Goal: Find specific page/section: Find specific page/section

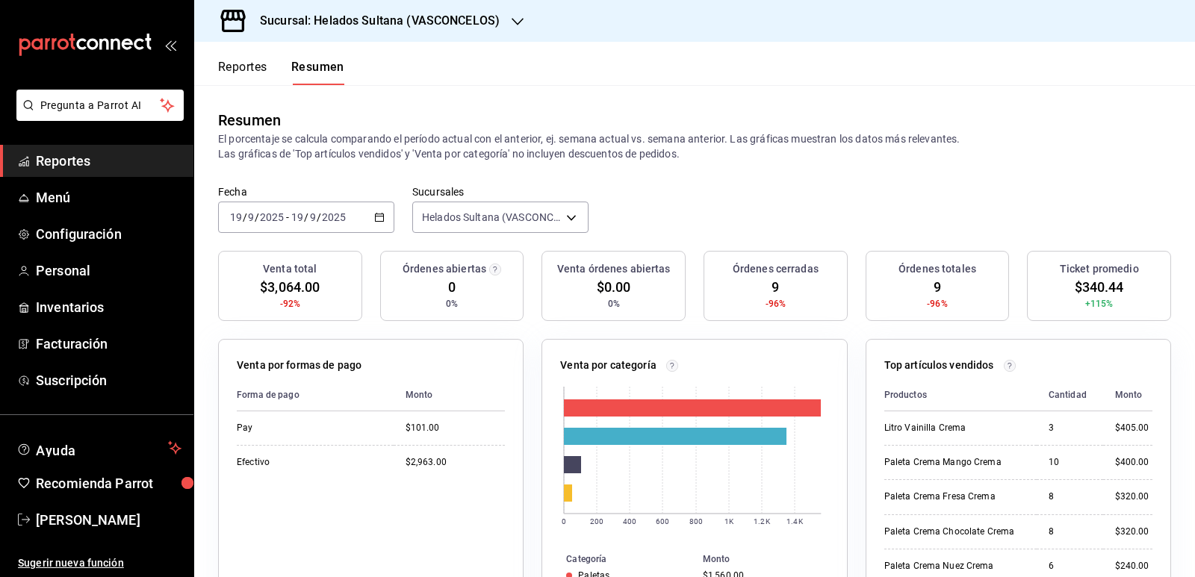
click at [244, 69] on button "Reportes" at bounding box center [242, 72] width 49 height 25
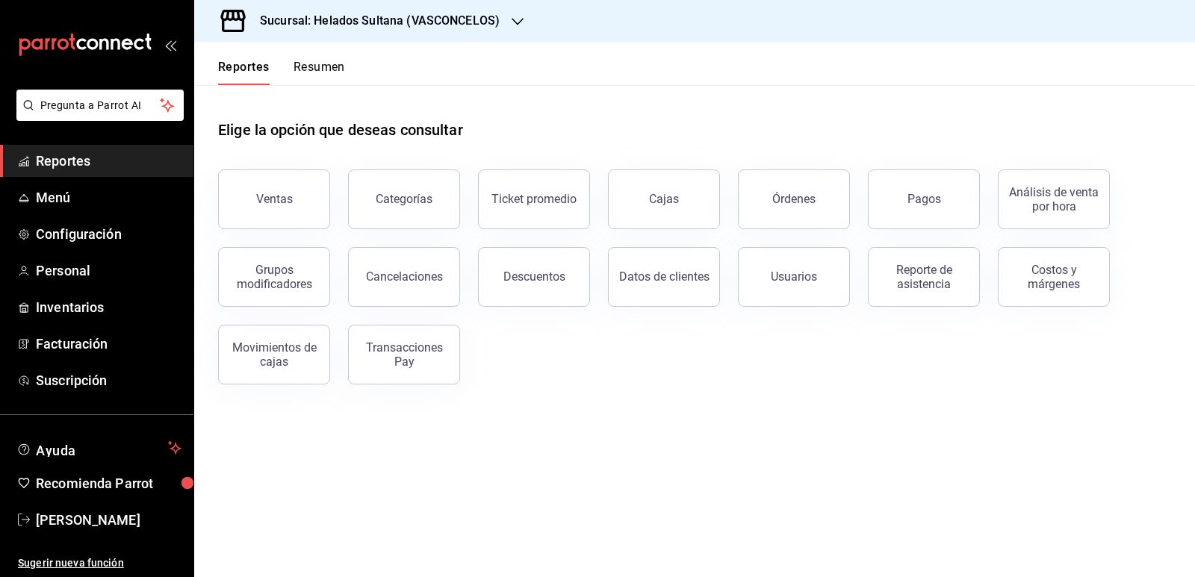
click at [305, 72] on button "Resumen" at bounding box center [319, 72] width 52 height 25
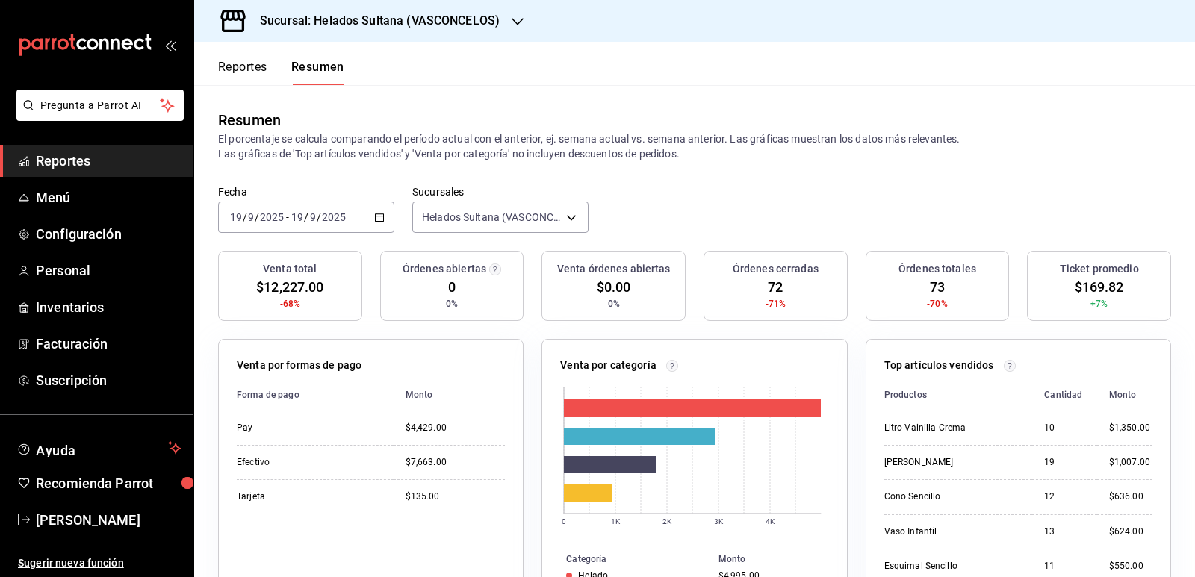
click at [239, 71] on button "Reportes" at bounding box center [242, 72] width 49 height 25
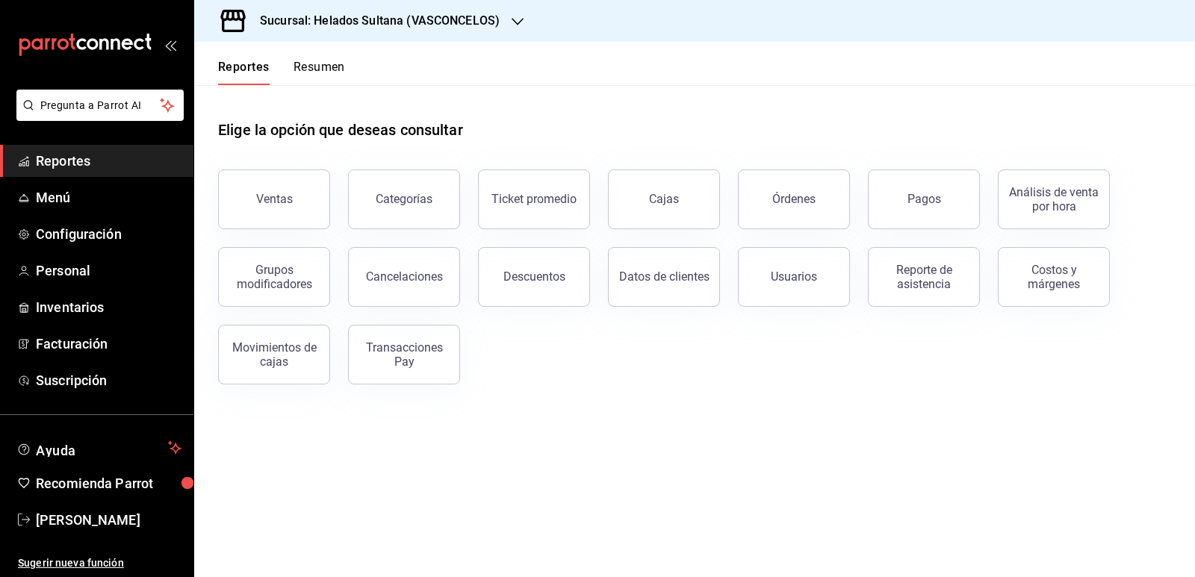
click at [311, 68] on button "Resumen" at bounding box center [319, 72] width 52 height 25
